Goal: Use online tool/utility: Utilize a website feature to perform a specific function

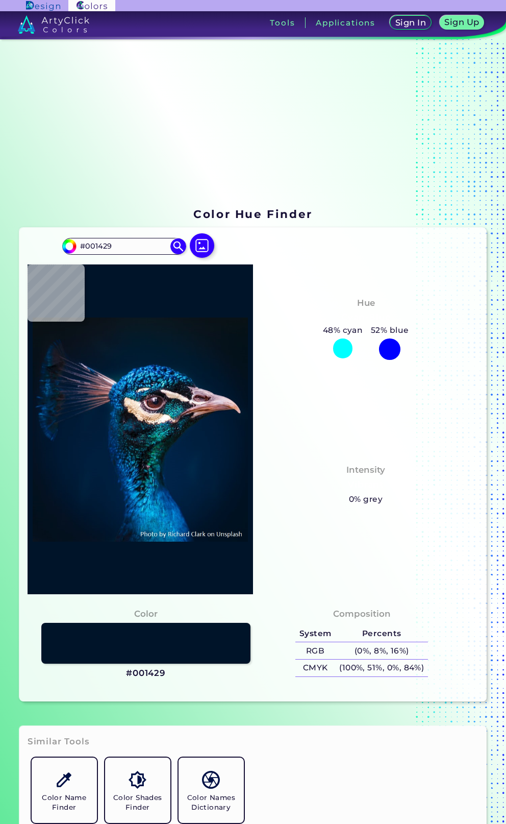
type input "#00152a"
type input "#00152A"
type input "#00162d"
type input "#00162D"
type input "#01172f"
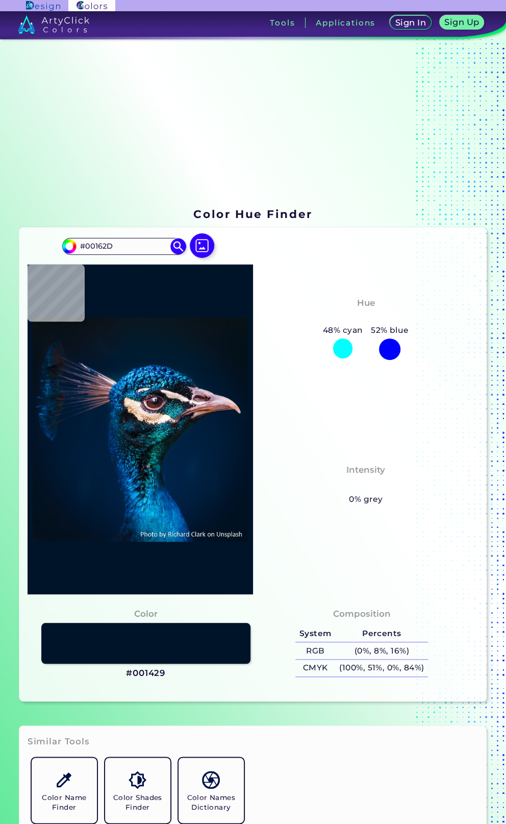
type input "#01172F"
type input "#001832"
type input "#001a33"
type input "#001A33"
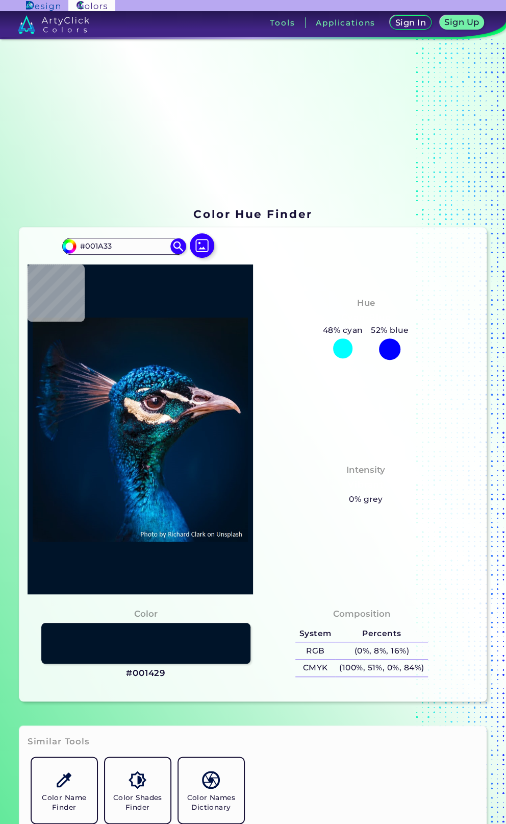
type input "#001b38"
type input "#001B38"
type input "#92513d"
type input "#92513D"
type input "#ae919d"
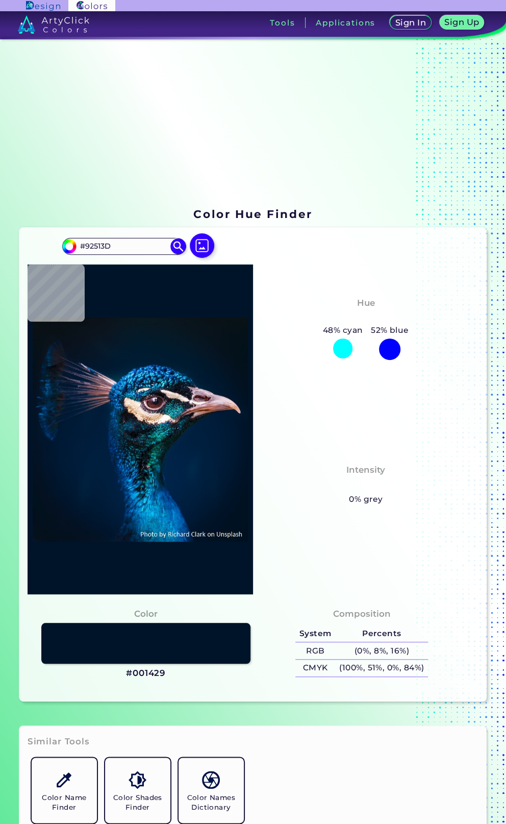
type input "#AE919D"
type input "#eadcdc"
type input "#EADCDC"
type input "#f6eeeb"
type input "#F6EEEB"
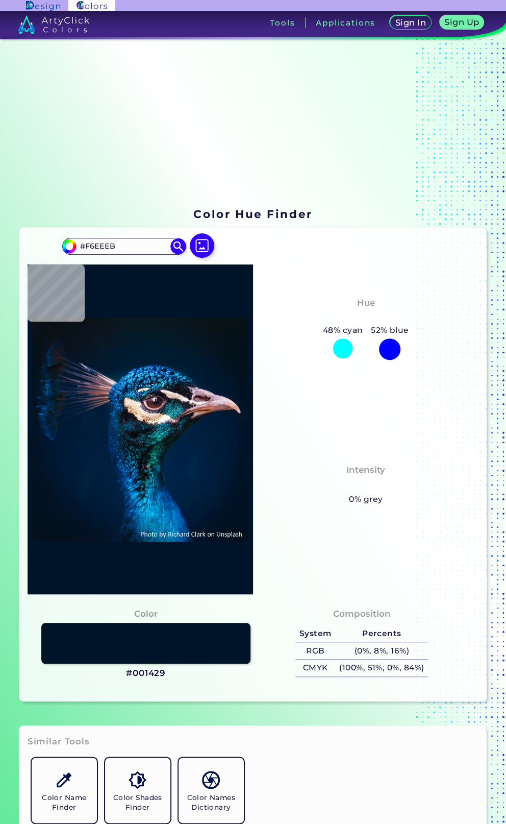
type input "#e9dada"
type input "#E9DADA"
type input "#dbcdcd"
type input "#DBCDCD"
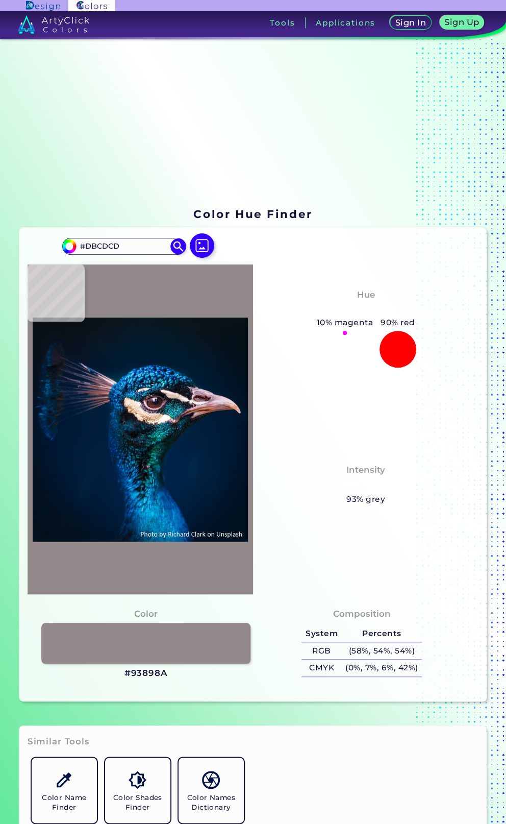
type input "#93898a"
type input "#93898A"
type input "#120d19"
type input "#120D19"
type input "#12161f"
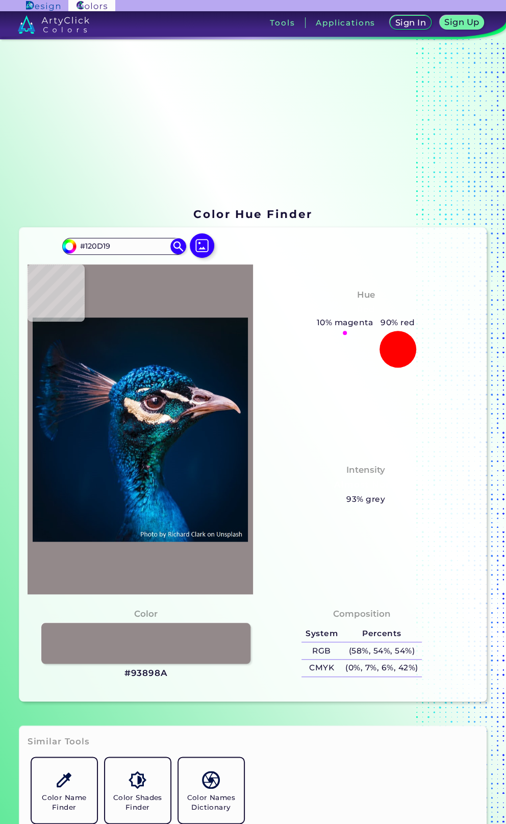
type input "#12161F"
type input "#0f131b"
type input "#0F131B"
type input "#060b0f"
type input "#060B0F"
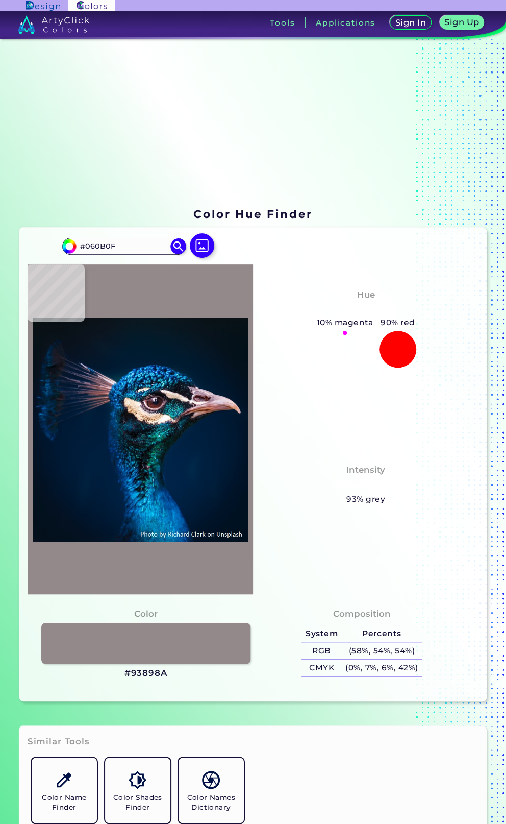
type input "#0f131b"
type input "#0F131B"
type input "#10121c"
type input "#10121C"
type input "#16121c"
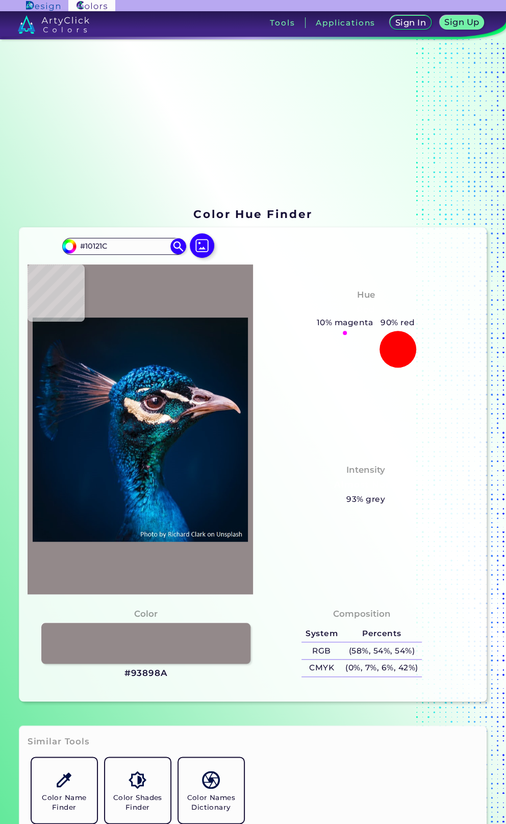
type input "#16121C"
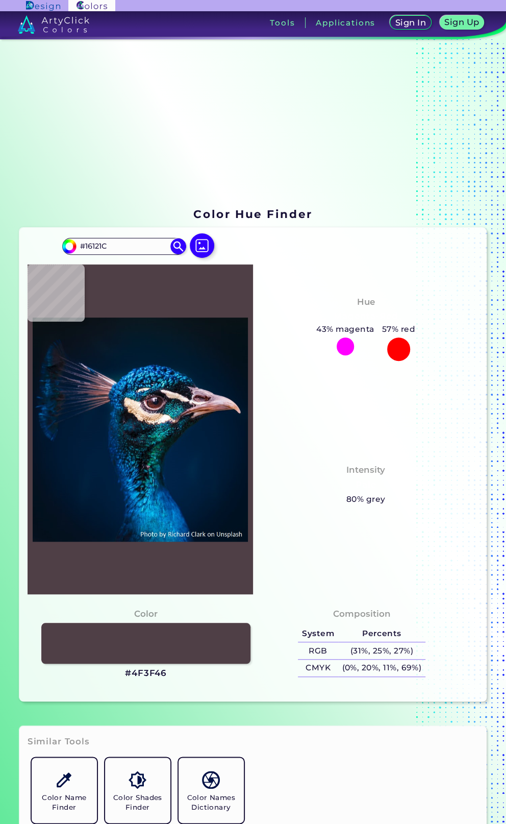
type input "#4f3f46"
type input "#4F3F46"
type input "#b2a2a5"
type input "#B2A2A5"
type input "#e0d3c7"
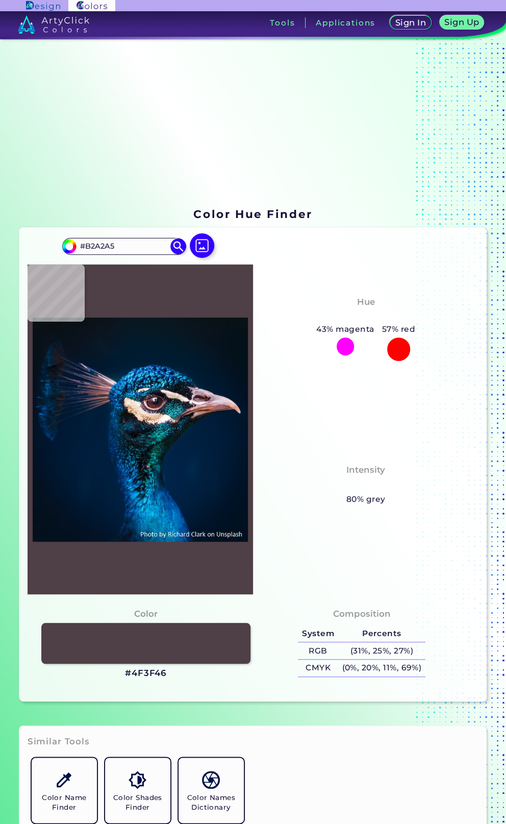
type input "#E0D3C7"
type input "#d8c0b0"
type input "#D8C0B0"
type input "#ceb7a0"
type input "#CEB7A0"
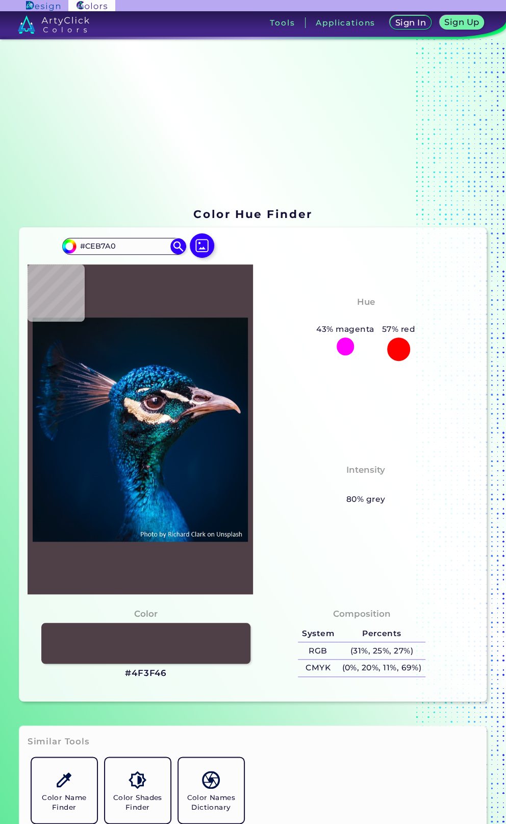
type input "#c8b4a1"
type input "#C8B4A1"
type input "#1b1f32"
type input "#1B1F32"
type input "#176271"
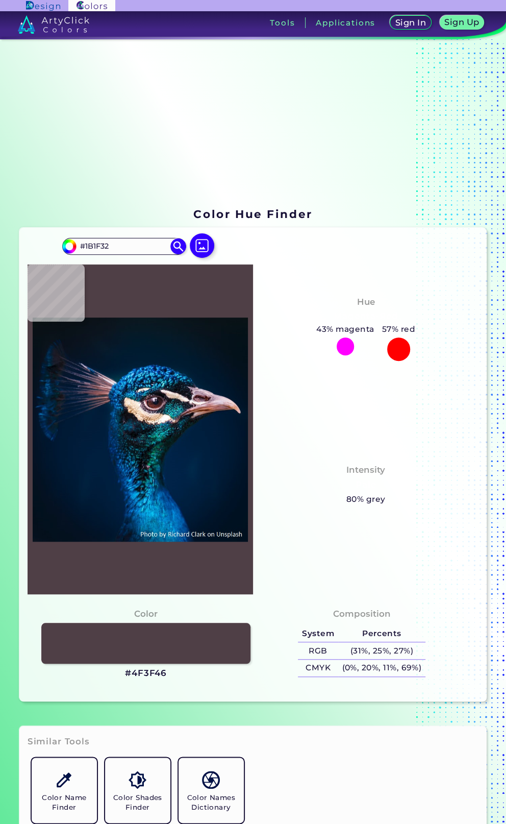
type input "#176271"
type input "#1c9cba"
type input "#1C9CBA"
type input "#151015"
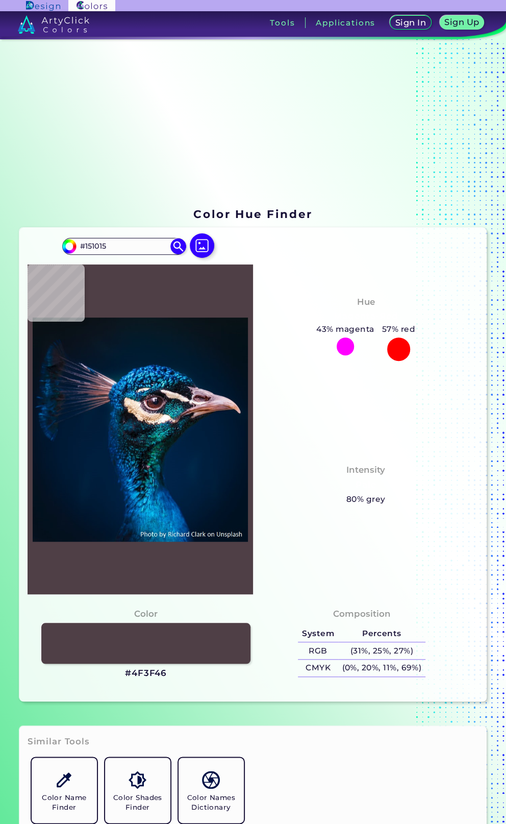
type input "#0c1d27"
type input "#0C1D27"
type input "#0a151e"
type input "#0A151E"
type input "#091b1b"
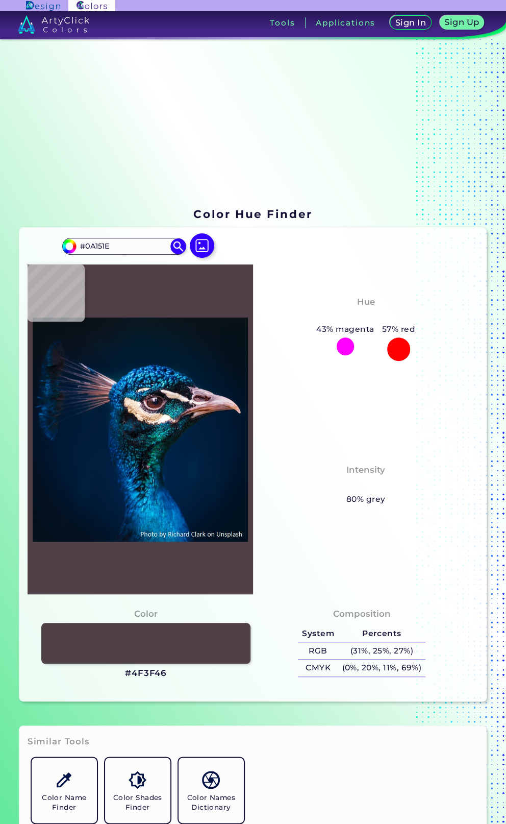
type input "#091B1B"
type input "#081717"
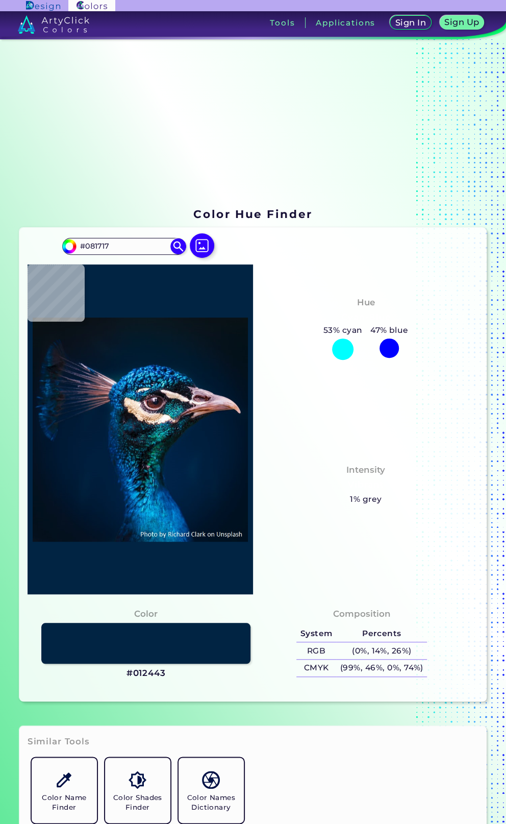
type input "#012443"
type input "#022247"
type input "#012348"
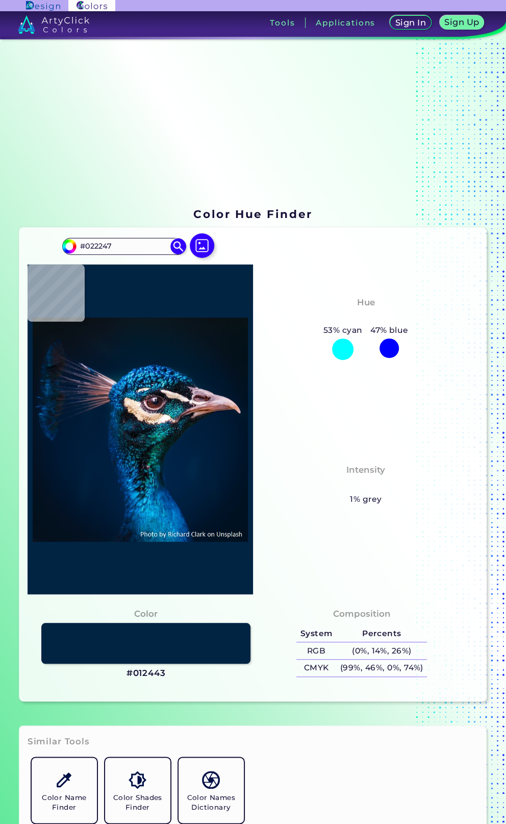
type input "#012348"
type input "#002247"
type input "#012348"
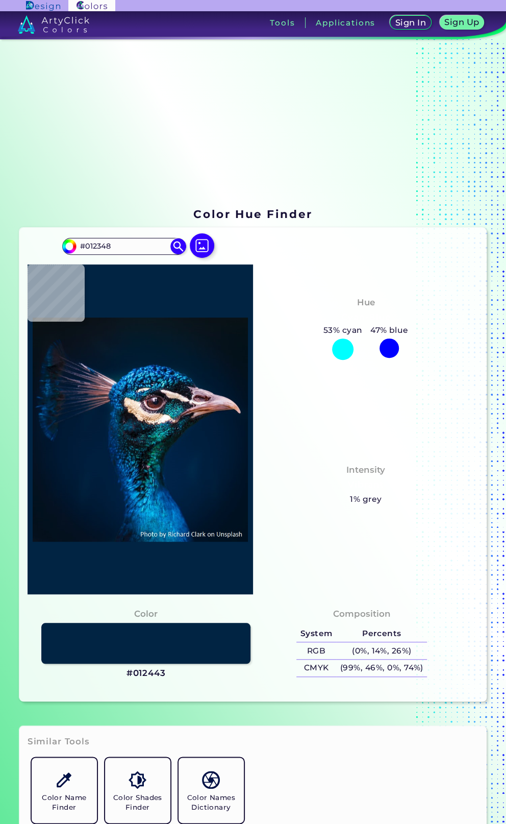
type input "#002247"
type input "#012348"
type input "#002247"
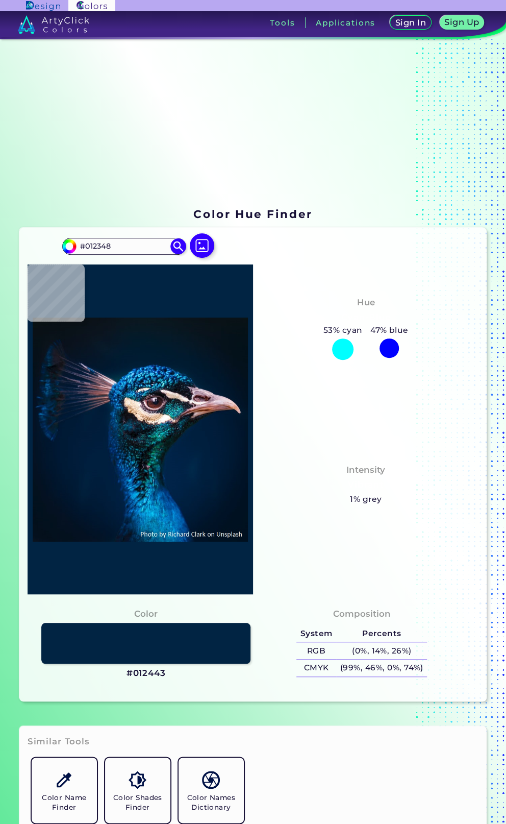
type input "#002247"
type input "#012348"
type input "#022249"
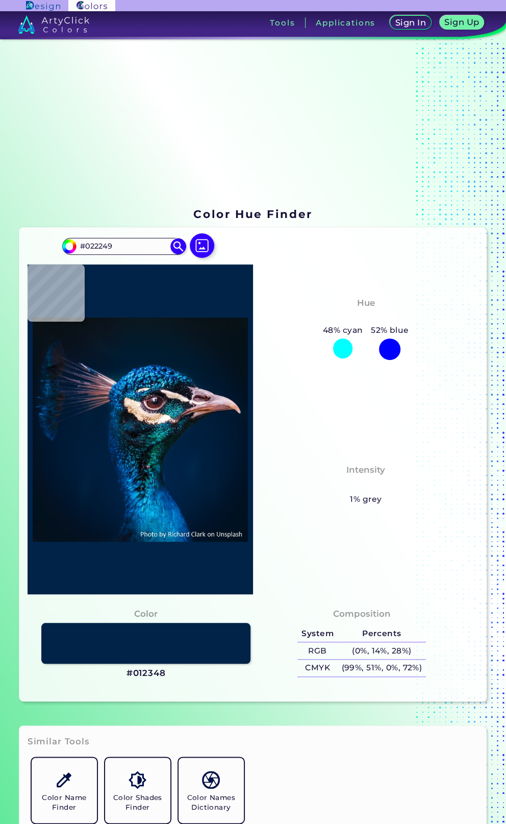
type input "#0378ba"
type input "#0378BA"
type input "#000000"
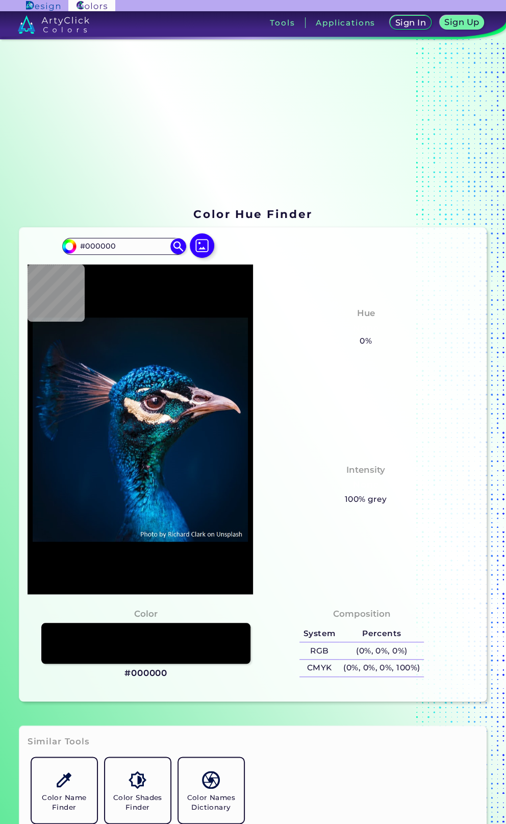
type input "#011120"
type input "#001d3a"
type input "#001D3A"
type input "#1d2d34"
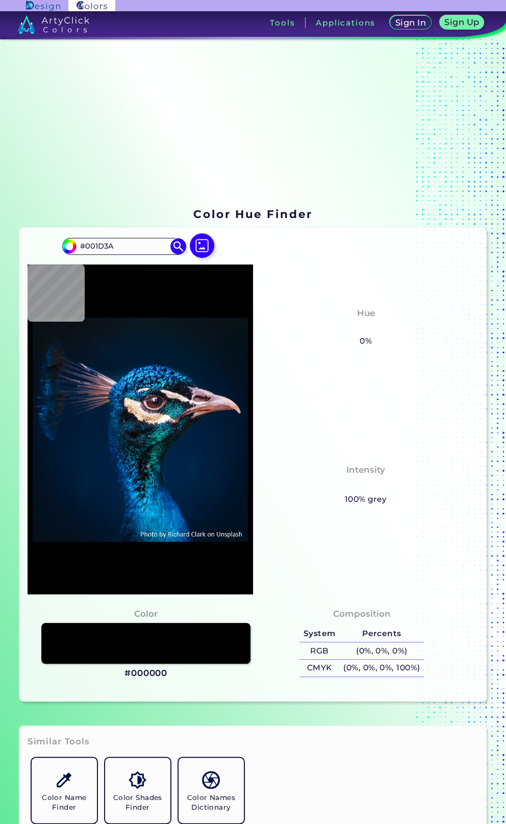
type input "#1D2D34"
type input "#271920"
type input "#011d35"
type input "#011D35"
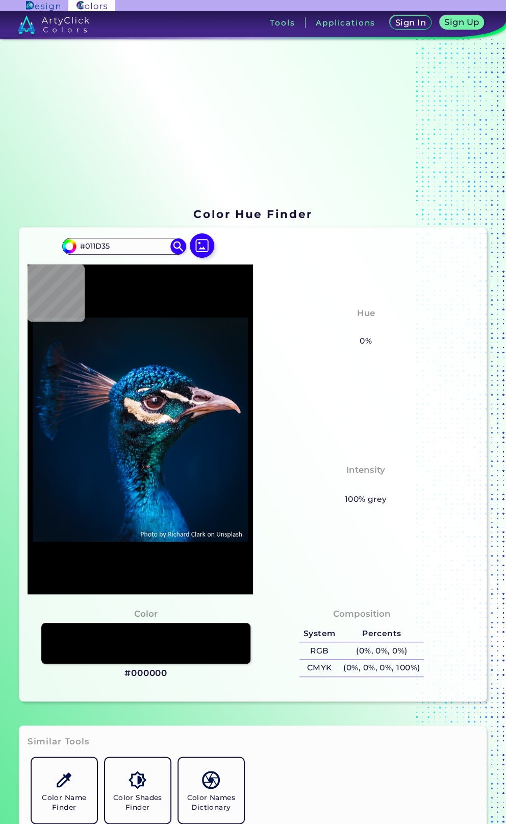
type input "#061727"
type input "#0b121a"
type input "#0B121A"
type input "#000000"
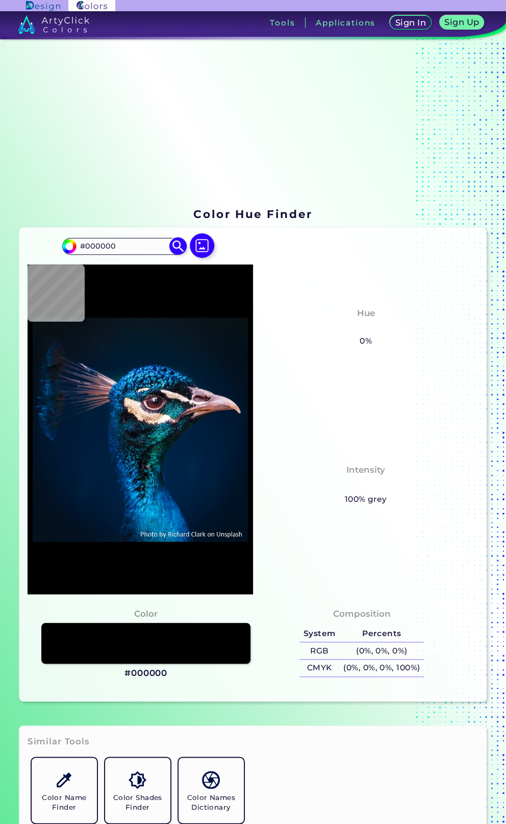
click at [120, 249] on input "#000000" at bounding box center [124, 246] width 95 height 14
drag, startPoint x: 121, startPoint y: 245, endPoint x: 85, endPoint y: 249, distance: 36.9
click at [85, 249] on input "#000000" at bounding box center [124, 246] width 95 height 14
paste input "5987EA"
type input "#5987EA"
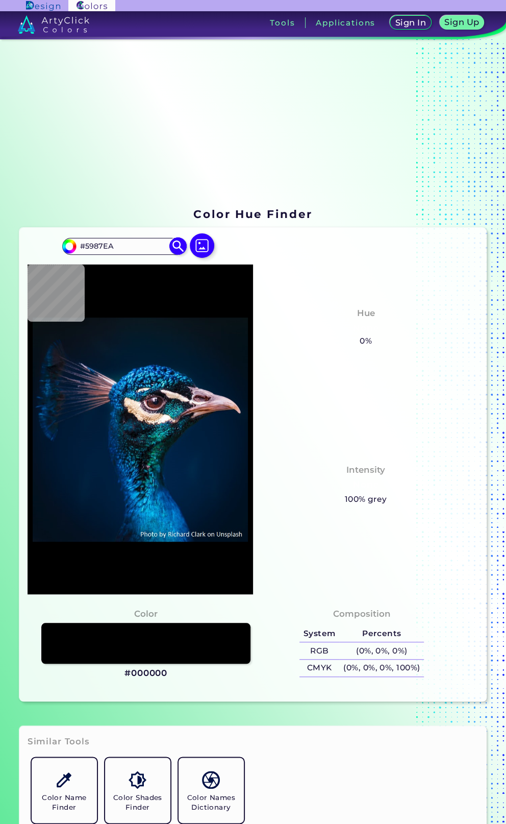
type input "#5987ea"
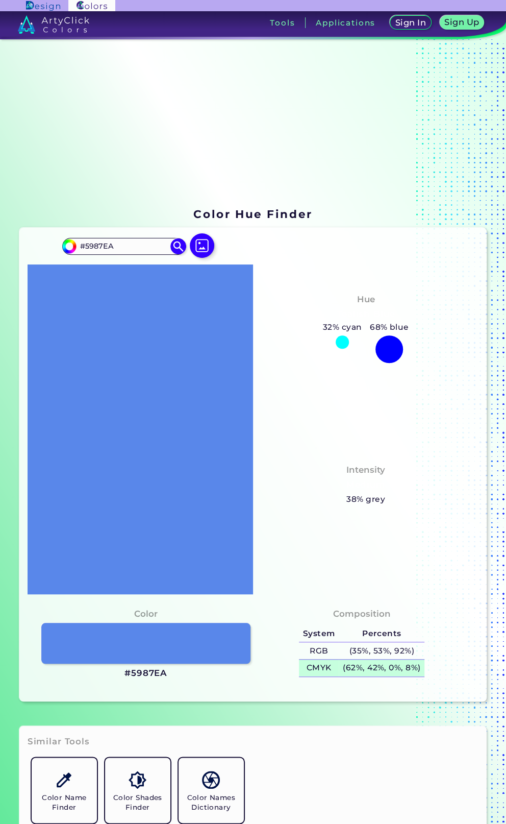
drag, startPoint x: 291, startPoint y: 631, endPoint x: 394, endPoint y: 662, distance: 106.4
click at [424, 673] on div "System Percents RGB (35%, 53%, 92%) CMYK (62%, 42%, 0%, 8%)" at bounding box center [362, 651] width 134 height 60
click at [24, 46] on section "Color Hue Finder Color Hue Finder #5987ea #5987EA Acadia ◉ Acid Green ◉ Aero Bl…" at bounding box center [253, 380] width 506 height 682
drag, startPoint x: 122, startPoint y: 249, endPoint x: 85, endPoint y: 246, distance: 36.9
click at [85, 246] on input "#5987EA" at bounding box center [124, 246] width 95 height 14
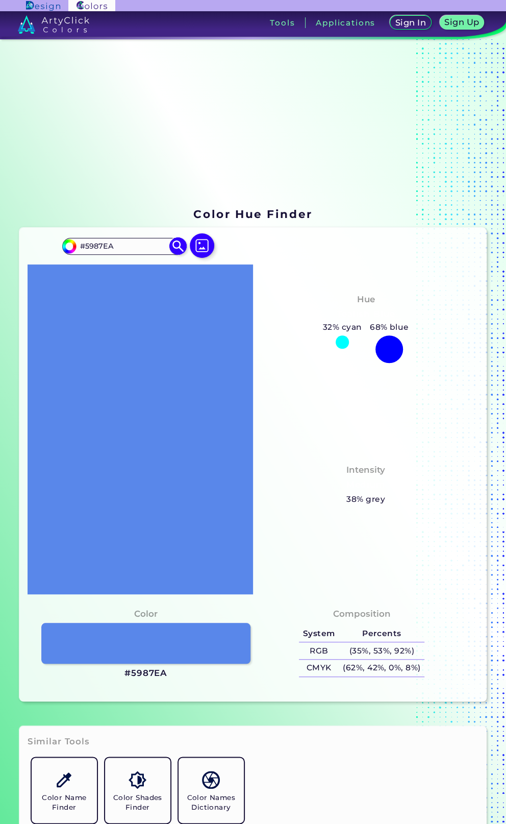
paste input "CE3FC5"
type input "#CE3FC5"
type input "#ce3fc5"
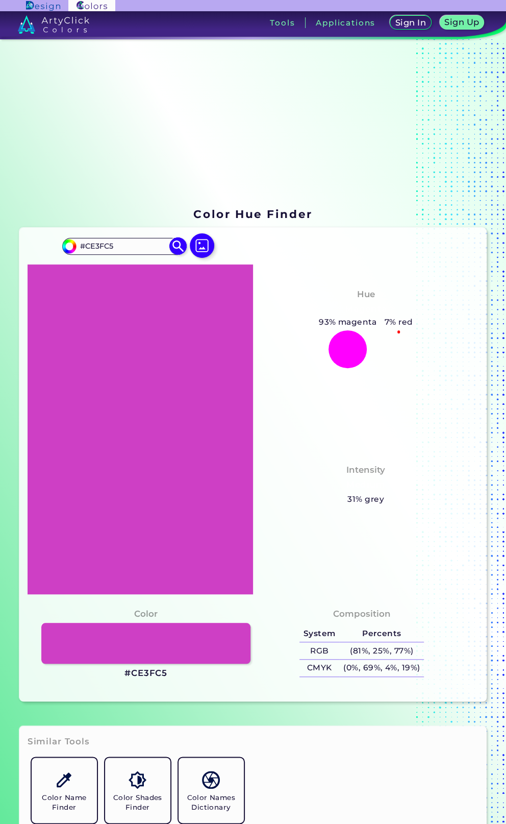
drag, startPoint x: 123, startPoint y: 246, endPoint x: 85, endPoint y: 250, distance: 38.5
click at [85, 250] on input "#CE3FC5" at bounding box center [124, 246] width 95 height 14
paste input "E05254"
type input "#E05254"
type input "#e05254"
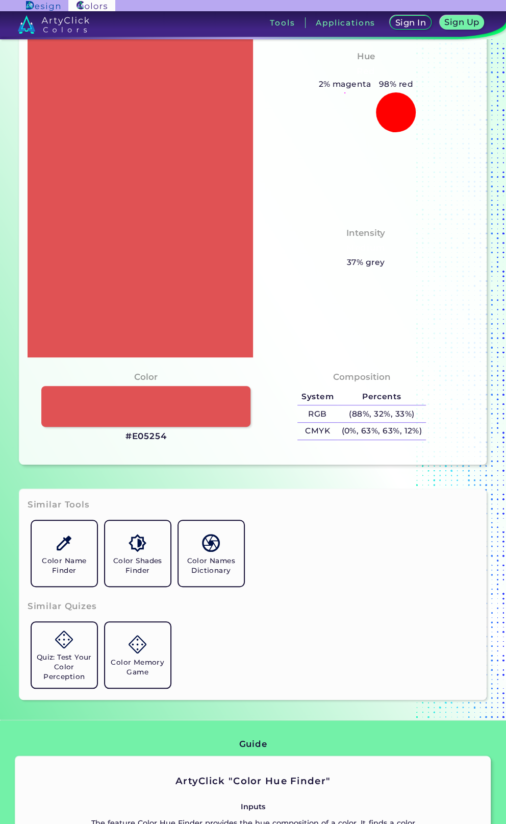
scroll to position [51, 0]
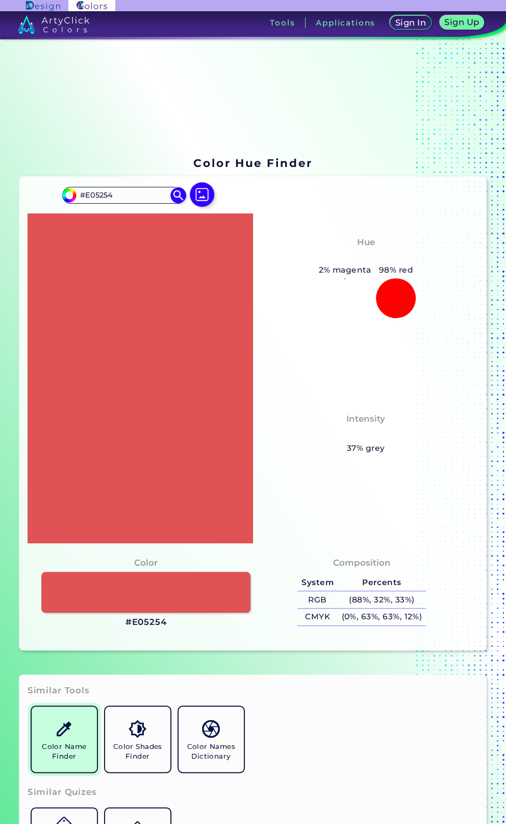
click at [60, 718] on link "Color Name Finder" at bounding box center [65, 739] width 74 height 74
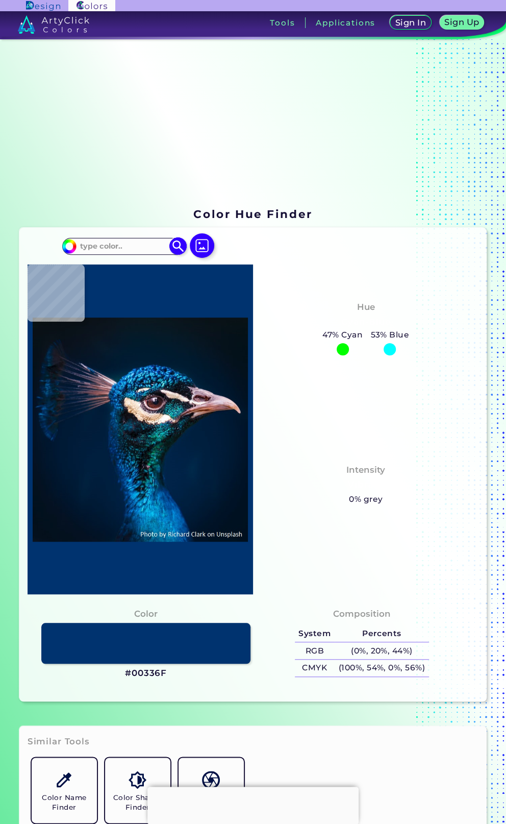
click at [130, 243] on input at bounding box center [124, 246] width 95 height 14
paste input "E05254"
type input "#E05254"
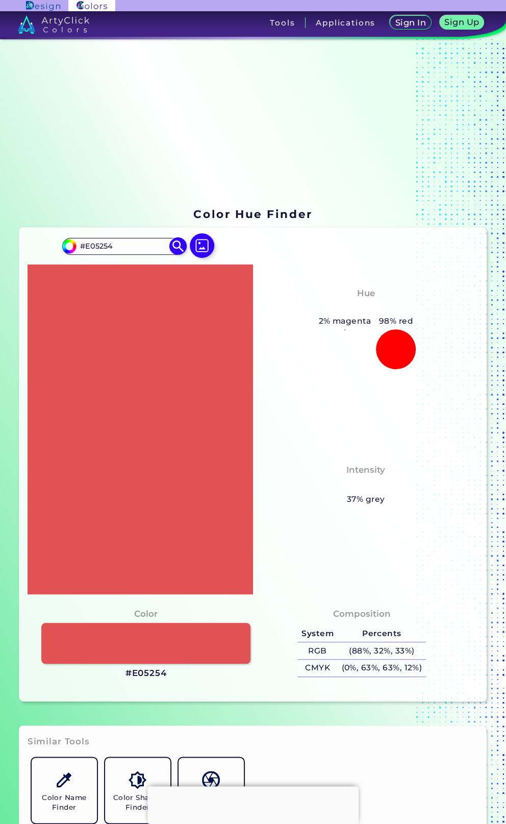
drag, startPoint x: 126, startPoint y: 247, endPoint x: 84, endPoint y: 250, distance: 42.0
click at [84, 250] on input "#E05254" at bounding box center [124, 246] width 95 height 14
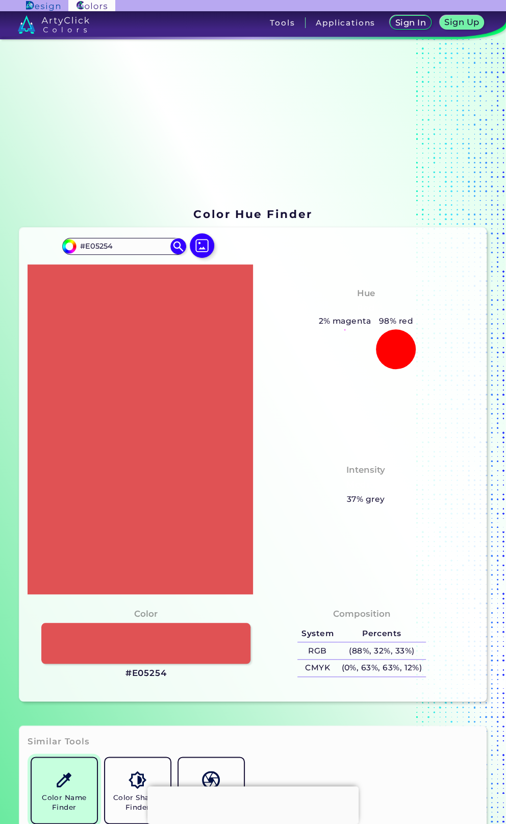
click at [75, 804] on h5 "Color Name Finder" at bounding box center [64, 802] width 57 height 19
